Goal: Transaction & Acquisition: Purchase product/service

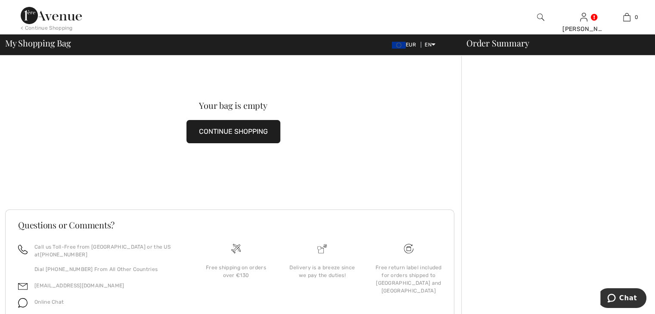
click at [226, 130] on button "CONTINUE SHOPPING" at bounding box center [233, 131] width 94 height 23
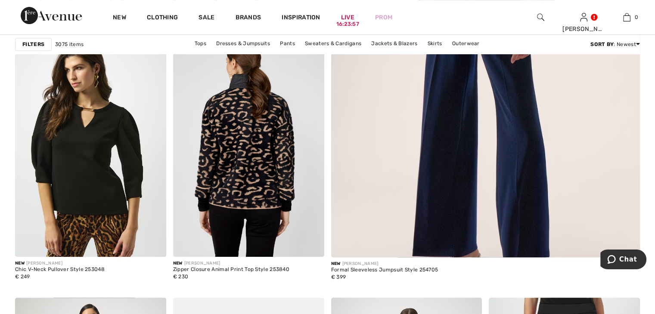
scroll to position [379, 0]
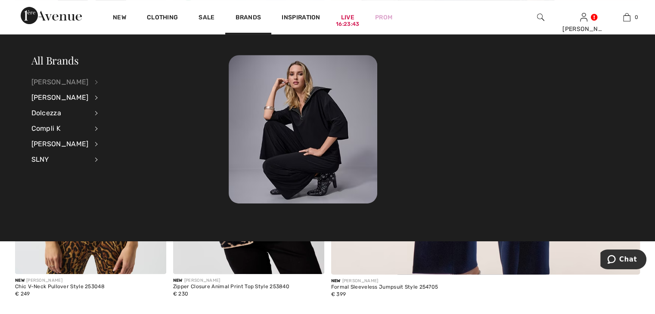
click at [77, 83] on div "[PERSON_NAME]" at bounding box center [59, 83] width 57 height 16
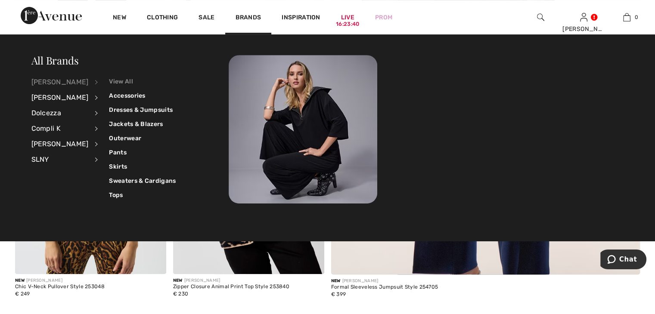
click at [124, 83] on link "View All" at bounding box center [142, 82] width 67 height 14
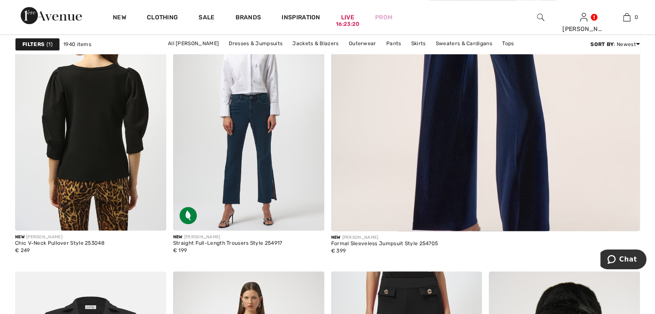
scroll to position [672, 0]
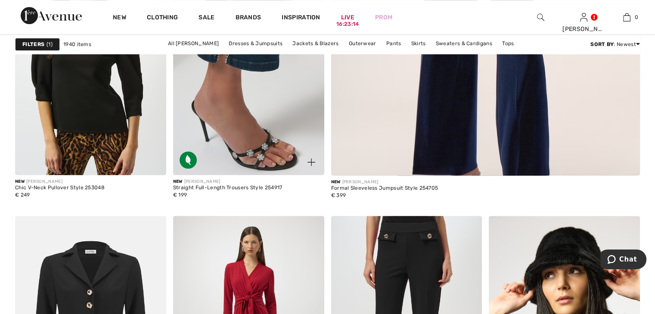
click at [279, 175] on img at bounding box center [248, 62] width 151 height 227
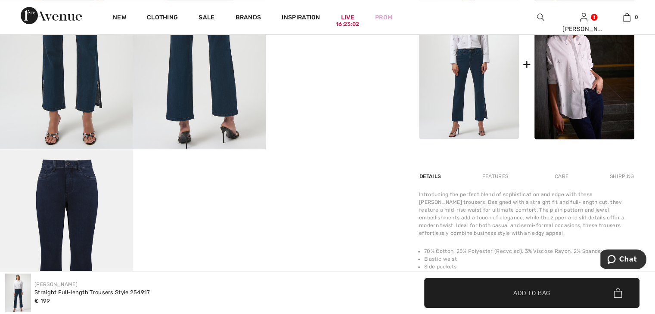
scroll to position [448, 0]
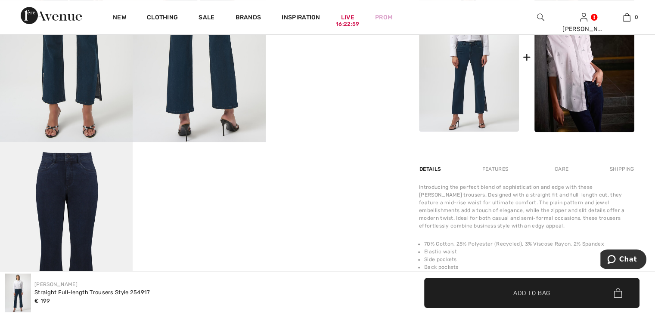
click at [9, 14] on div "New Clothing Sale Brands Inspiration Live 16:22:59 Prom isabel Hi, isabel! 125 …" at bounding box center [327, 17] width 655 height 34
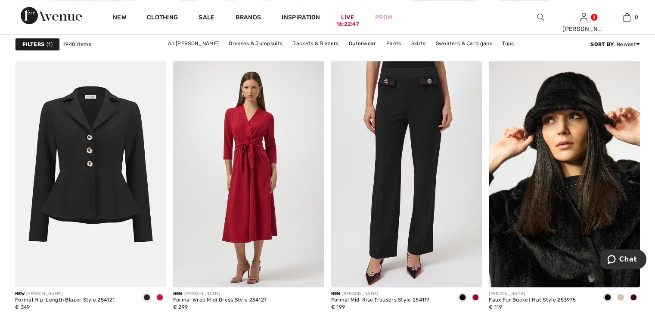
scroll to position [792, 0]
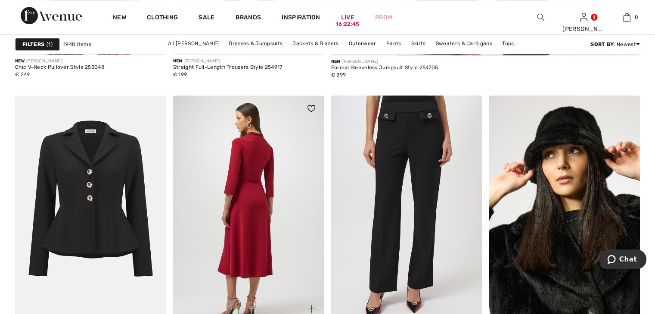
click at [258, 234] on img at bounding box center [248, 209] width 151 height 227
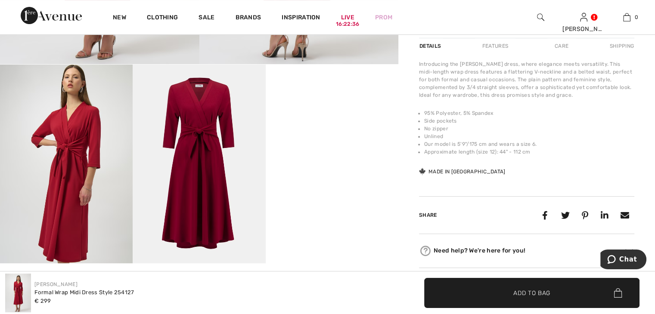
scroll to position [327, 0]
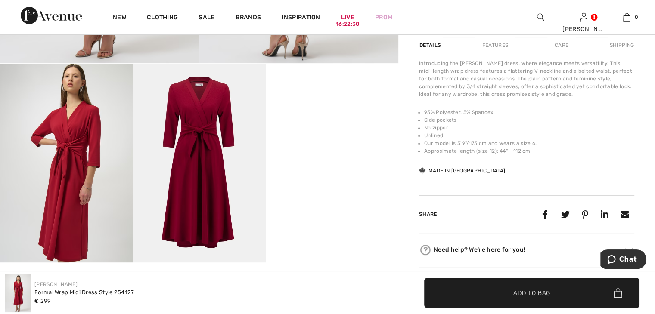
click at [293, 130] on video "Your browser does not support the video tag." at bounding box center [332, 97] width 133 height 66
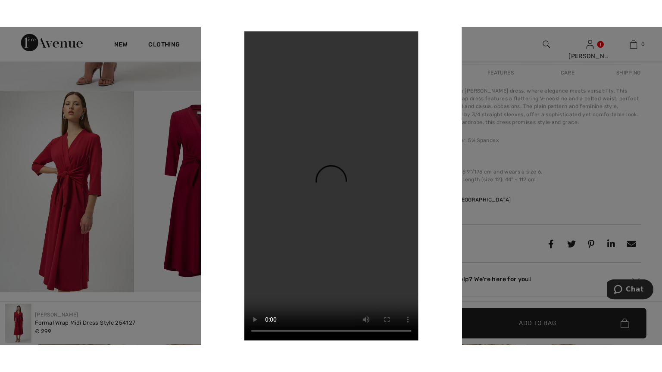
scroll to position [328, 0]
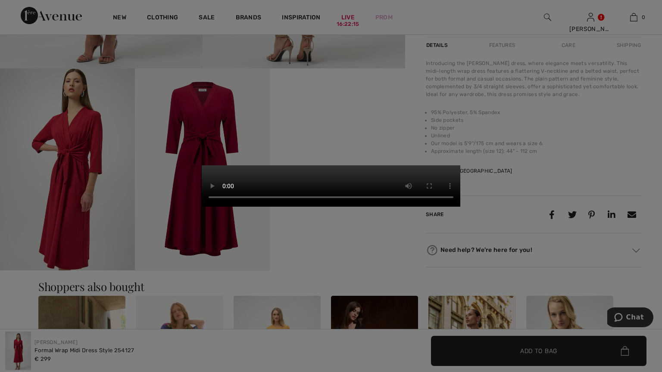
click at [460, 207] on video "Your browser does not support the video tag." at bounding box center [331, 185] width 258 height 41
click at [407, 207] on video "Your browser does not support the video tag." at bounding box center [331, 185] width 258 height 41
click at [202, 165] on video "Your browser does not support the video tag." at bounding box center [331, 185] width 258 height 41
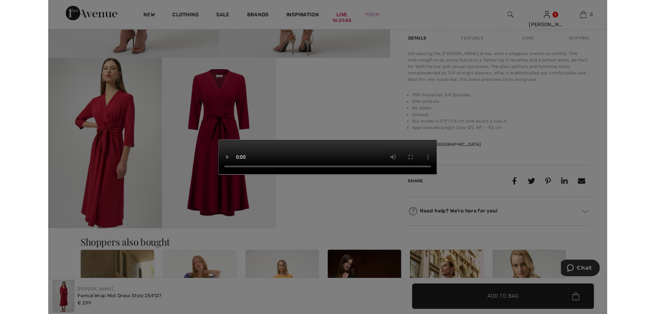
scroll to position [327, 0]
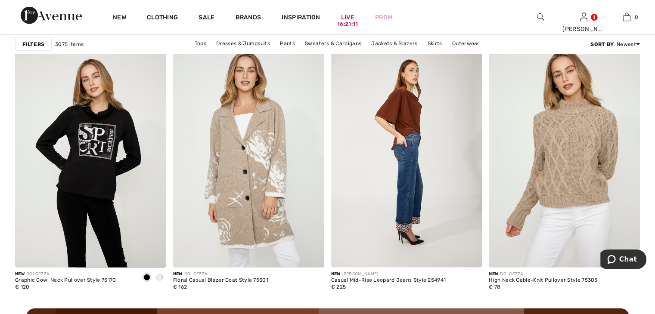
scroll to position [1843, 0]
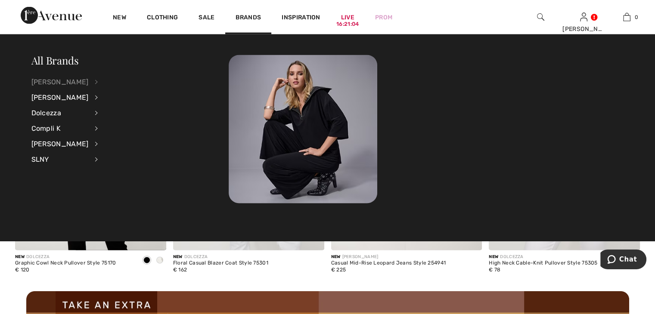
click at [54, 84] on div "[PERSON_NAME]" at bounding box center [59, 83] width 57 height 16
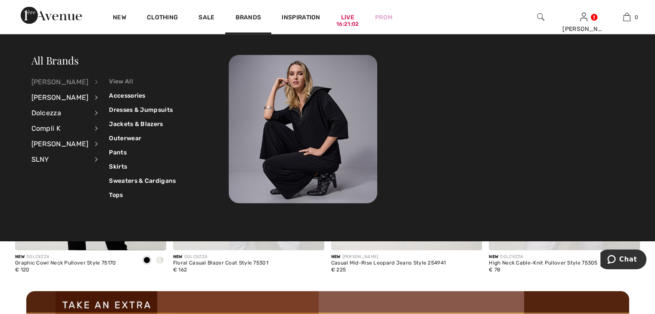
click at [118, 82] on link "View All" at bounding box center [142, 82] width 67 height 14
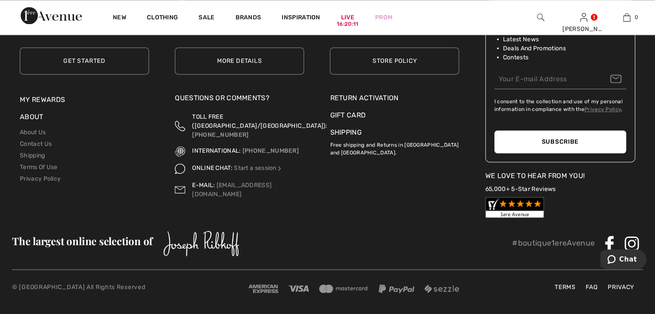
scroll to position [4615, 0]
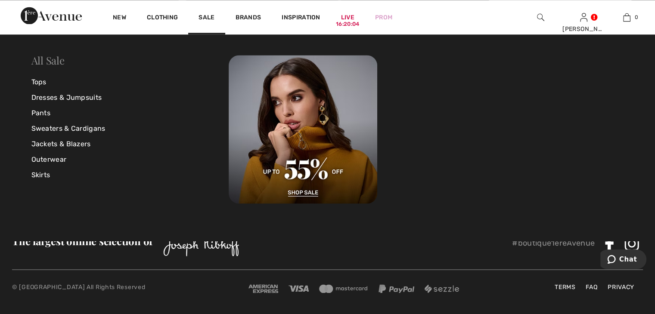
click at [57, 59] on link "All Sale" at bounding box center [47, 60] width 33 height 14
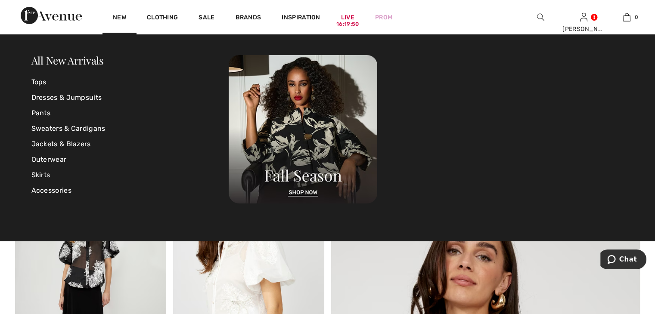
click at [134, 241] on div "All New Arrivals Tops Dresses & Jumpsuits Pants Sweaters & Cardigans Jackets & …" at bounding box center [327, 137] width 655 height 207
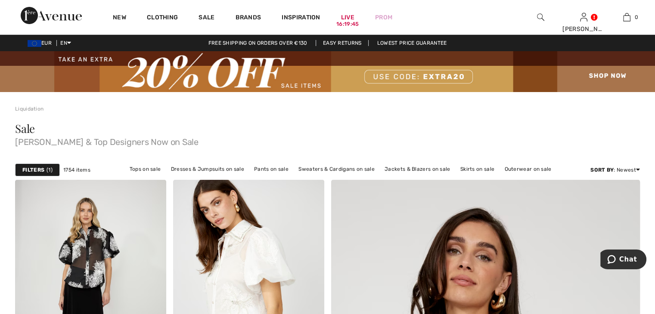
click at [37, 171] on strong "Filters" at bounding box center [33, 170] width 22 height 8
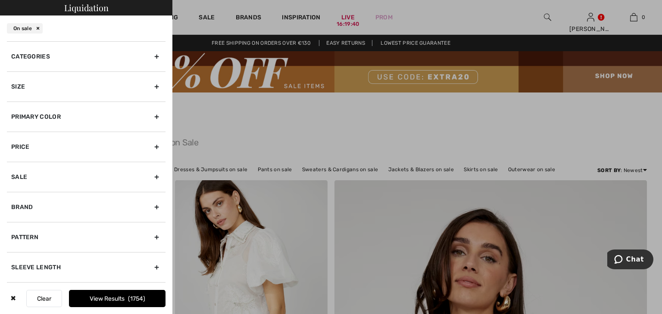
click at [150, 208] on div "Brand" at bounding box center [86, 207] width 158 height 30
click at [16, 226] on input"] "[PERSON_NAME]" at bounding box center [14, 226] width 6 height 6
checkbox input"] "true"
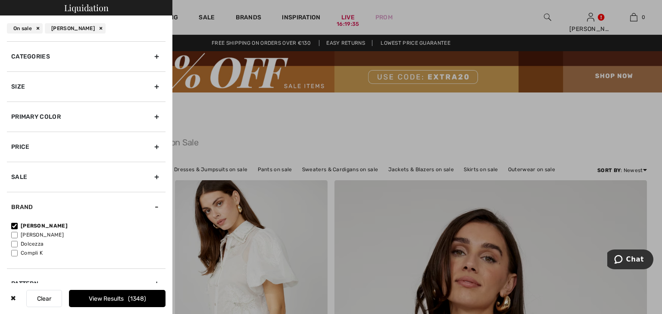
click at [103, 293] on button "View Results 1348" at bounding box center [117, 298] width 96 height 17
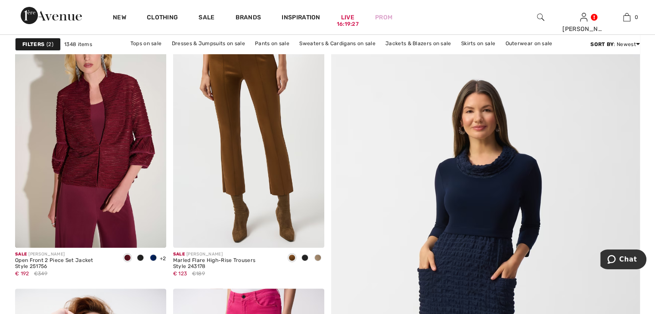
scroll to position [138, 0]
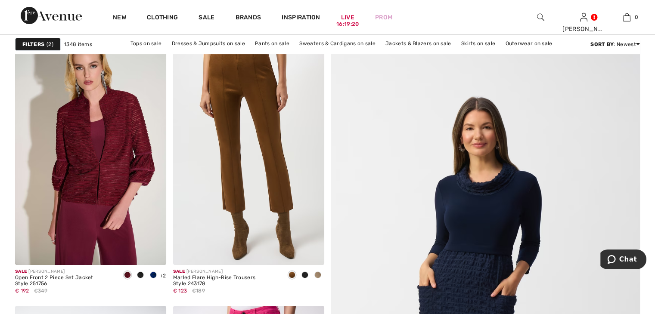
click at [37, 47] on strong "Filters" at bounding box center [33, 44] width 22 height 8
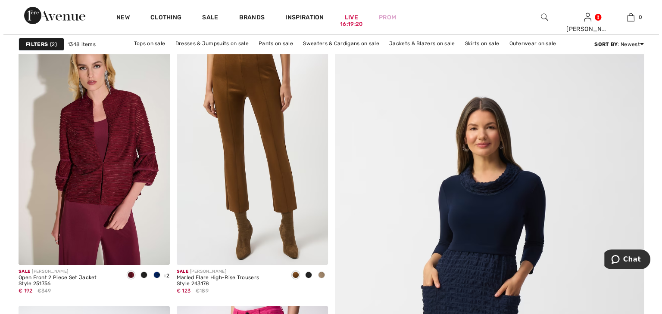
scroll to position [138, 0]
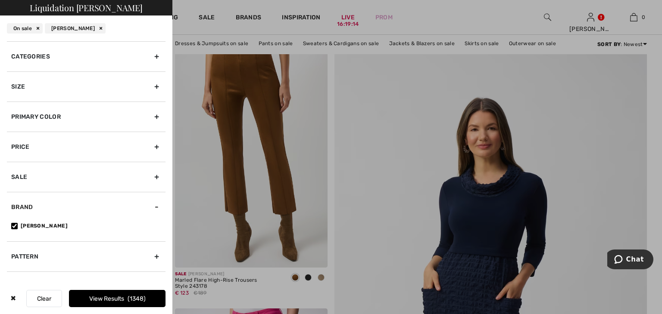
click at [149, 84] on div "Size" at bounding box center [86, 86] width 158 height 30
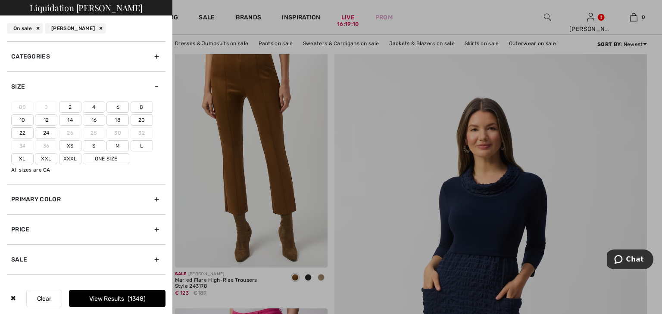
click at [120, 145] on label "M" at bounding box center [117, 145] width 22 height 11
click at [0, 0] on input"] "M" at bounding box center [0, 0] width 0 height 0
click at [71, 120] on label "14" at bounding box center [70, 120] width 22 height 11
click at [0, 0] on input"] "14" at bounding box center [0, 0] width 0 height 0
click at [149, 304] on button "View Results 398" at bounding box center [117, 298] width 96 height 17
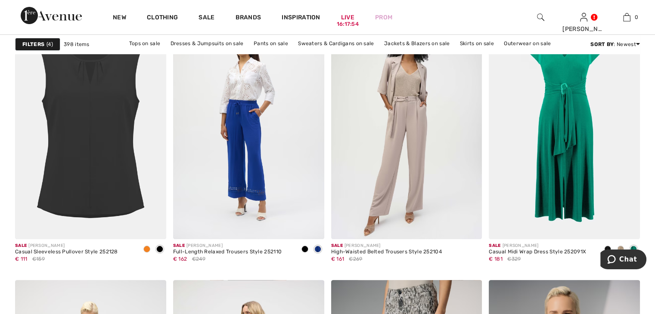
scroll to position [3411, 0]
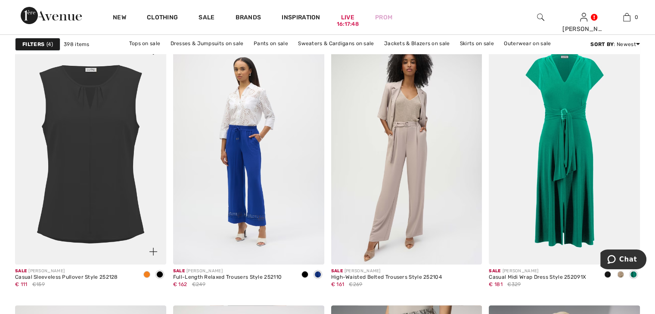
click at [148, 278] on span at bounding box center [146, 274] width 7 height 7
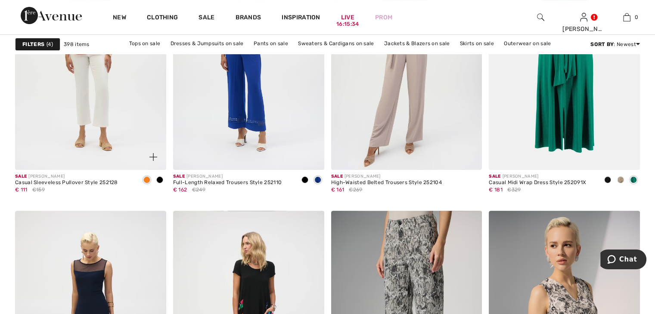
scroll to position [3514, 0]
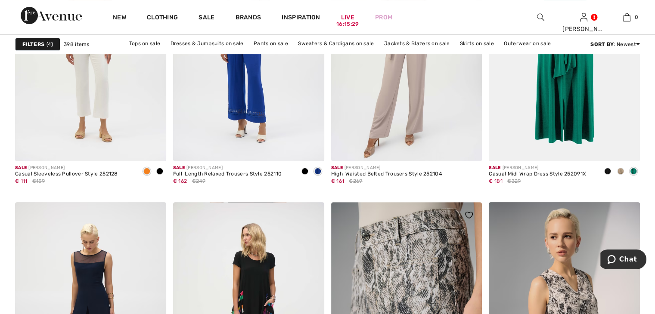
click at [360, 248] on img at bounding box center [406, 315] width 151 height 227
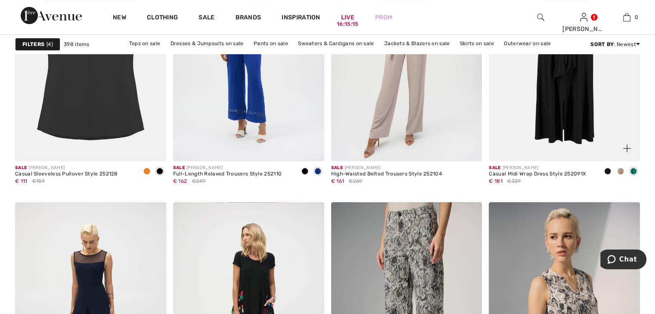
click at [579, 104] on img at bounding box center [564, 48] width 151 height 227
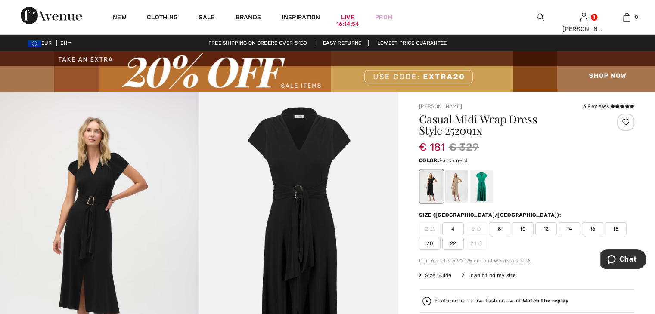
click at [458, 193] on div at bounding box center [456, 187] width 22 height 32
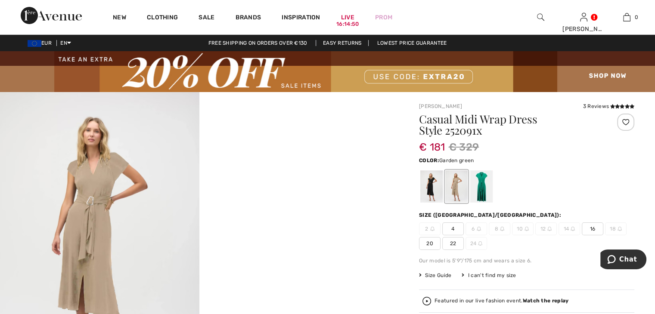
click at [481, 187] on div at bounding box center [481, 187] width 22 height 32
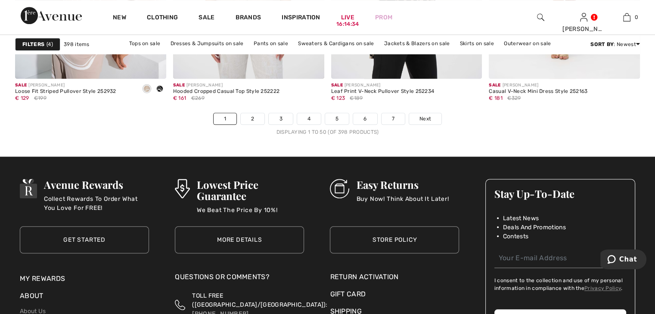
scroll to position [4135, 0]
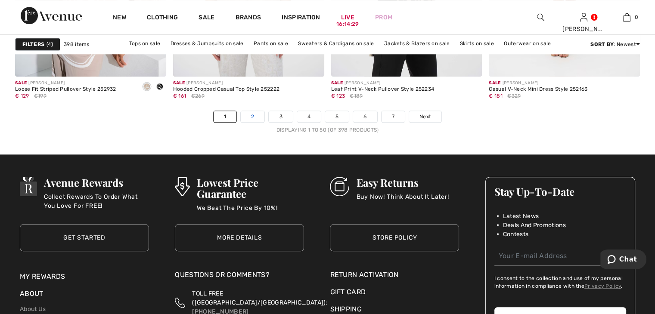
click at [253, 122] on link "2" at bounding box center [253, 116] width 24 height 11
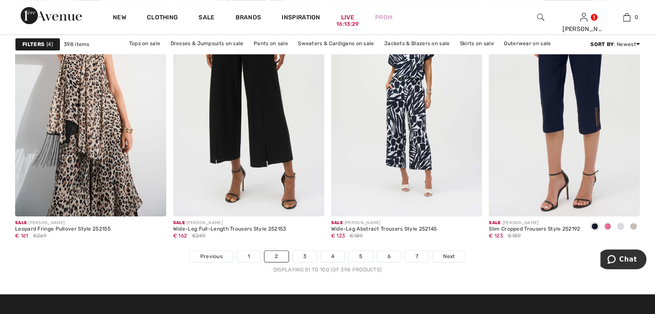
scroll to position [3997, 0]
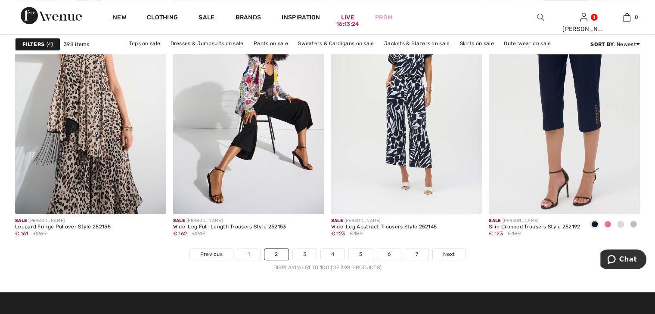
click at [304, 250] on link "3" at bounding box center [305, 254] width 24 height 11
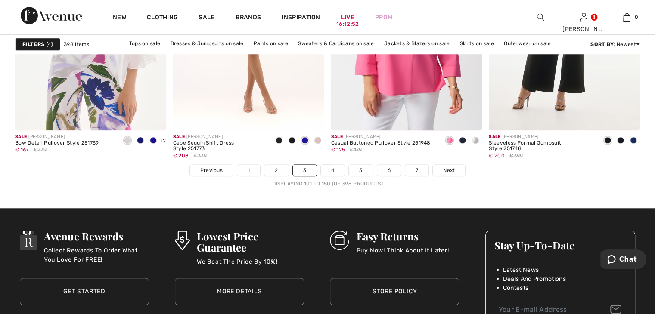
scroll to position [4083, 0]
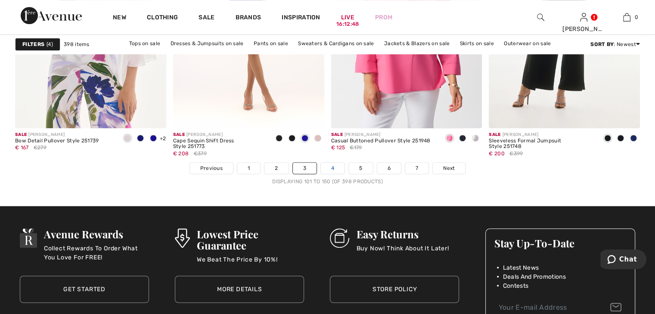
click at [334, 165] on link "4" at bounding box center [333, 168] width 24 height 11
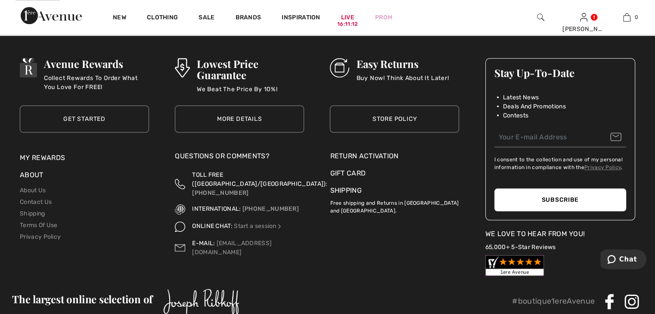
scroll to position [4255, 0]
